Goal: Information Seeking & Learning: Check status

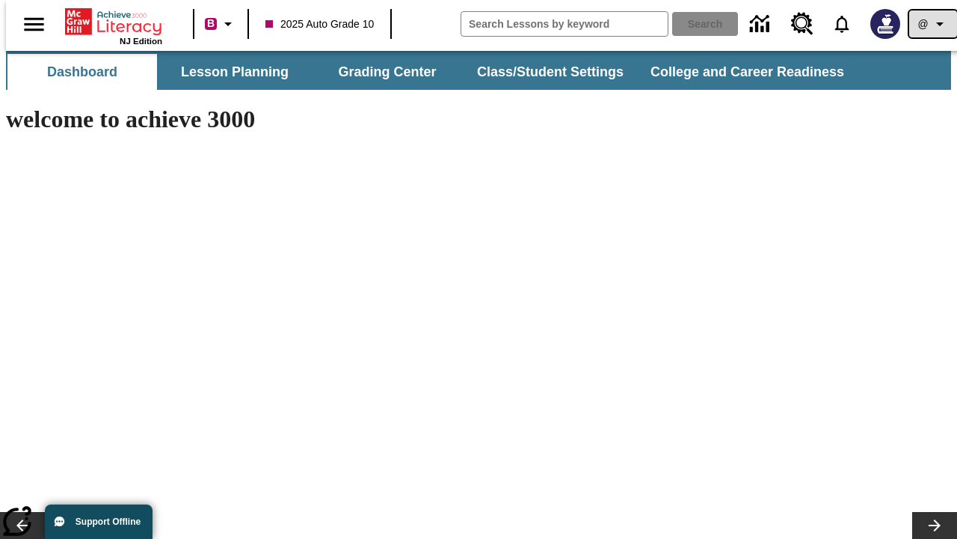
click at [931, 24] on icon "Profile/Settings" at bounding box center [940, 24] width 18 height 18
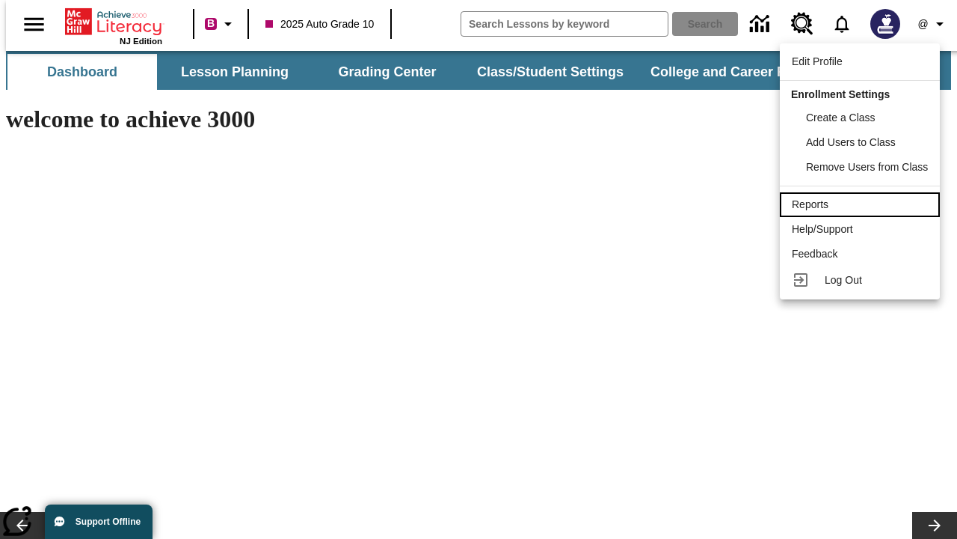
click at [862, 204] on div "Reports" at bounding box center [860, 205] width 136 height 16
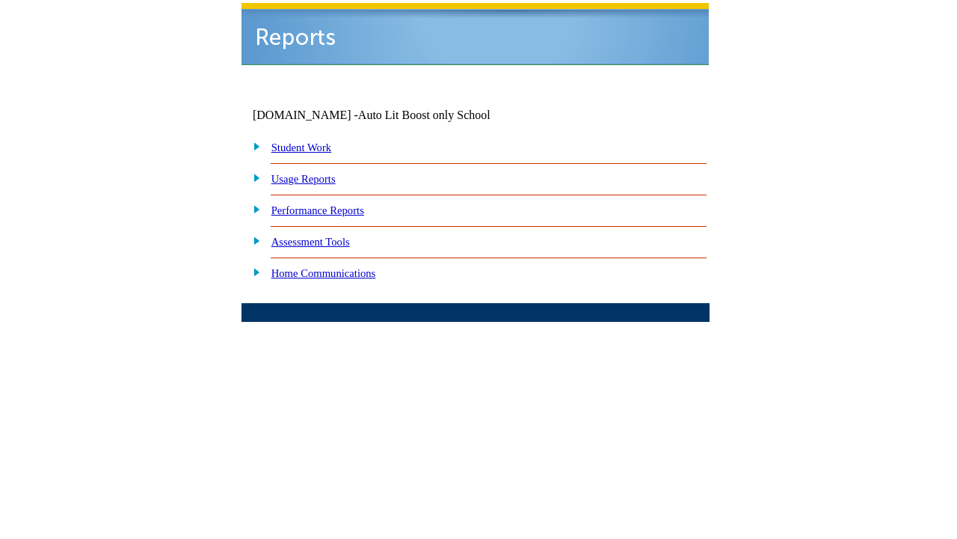
click at [333, 204] on link "Performance Reports" at bounding box center [318, 210] width 93 height 12
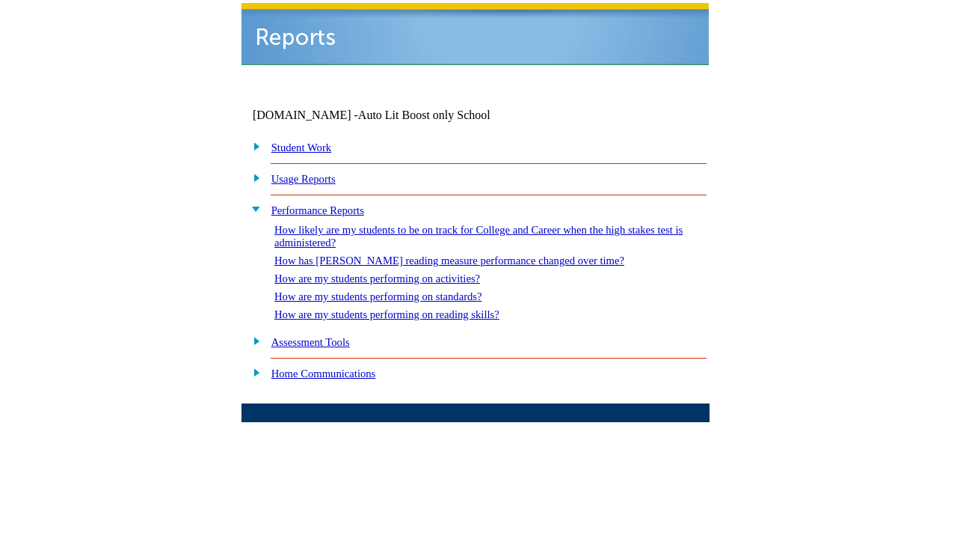
click at [402, 308] on link "How are my students performing on reading skills?" at bounding box center [386, 314] width 225 height 12
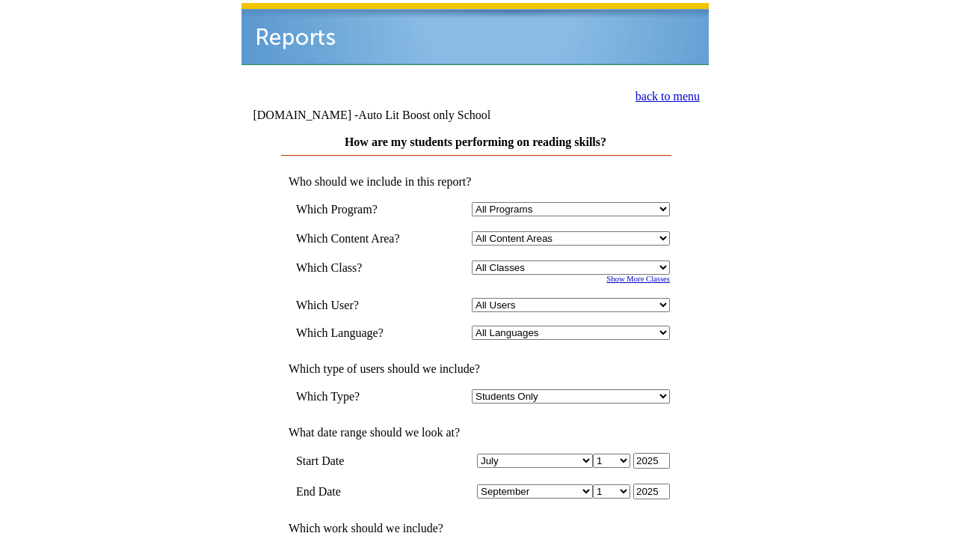
select select "4"
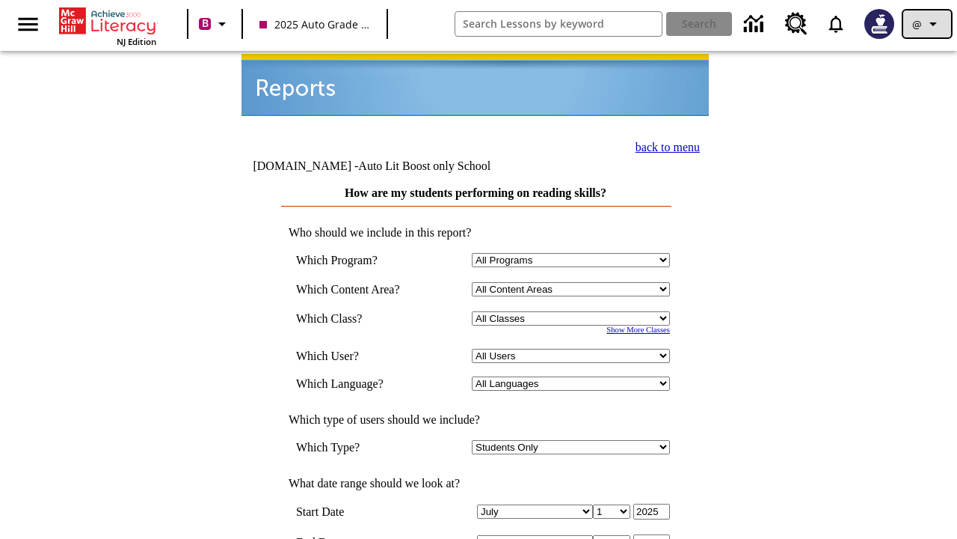
click at [927, 24] on icon "Profile/Settings" at bounding box center [933, 24] width 18 height 18
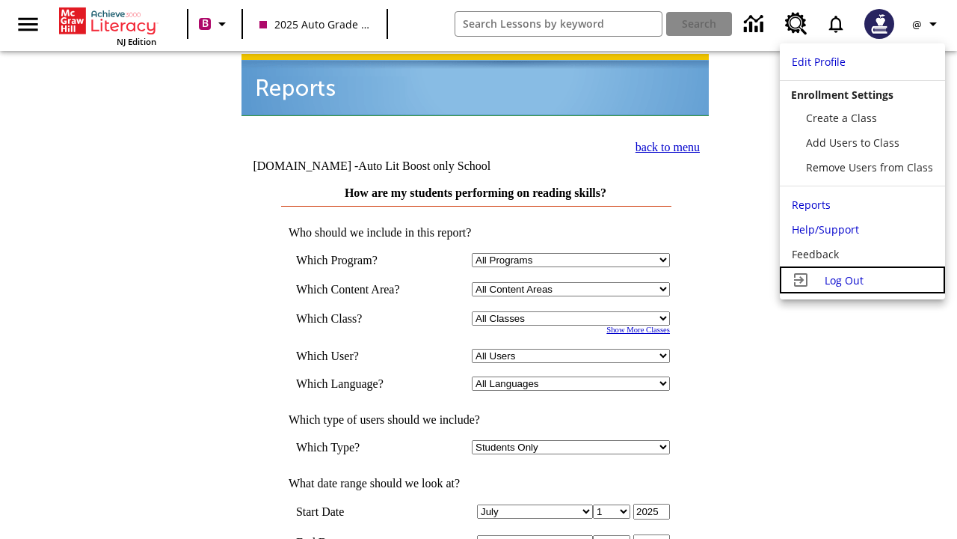
click at [862, 280] on span "Log Out" at bounding box center [844, 280] width 39 height 14
